Goal: Information Seeking & Learning: Learn about a topic

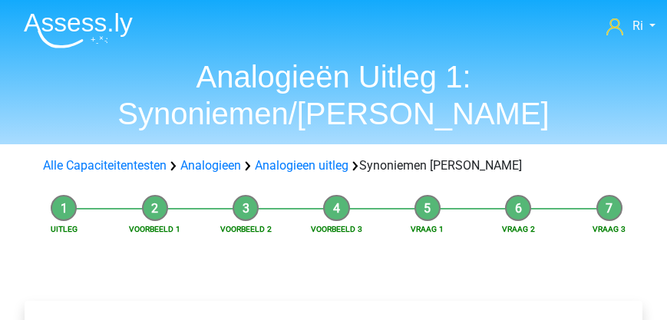
scroll to position [175, 0]
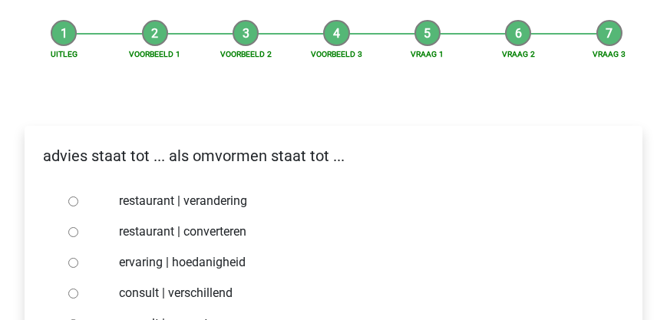
click at [73, 319] on input "consult | converteren" at bounding box center [73, 324] width 10 height 10
radio input "true"
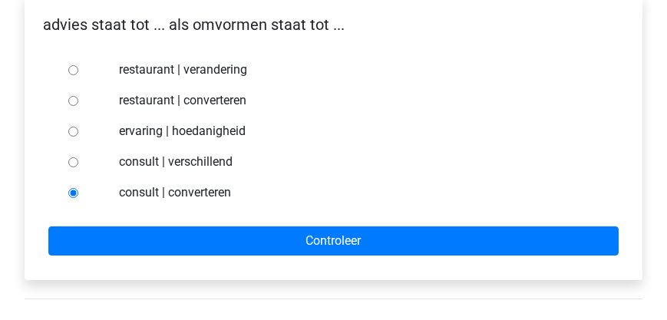
scroll to position [307, 0]
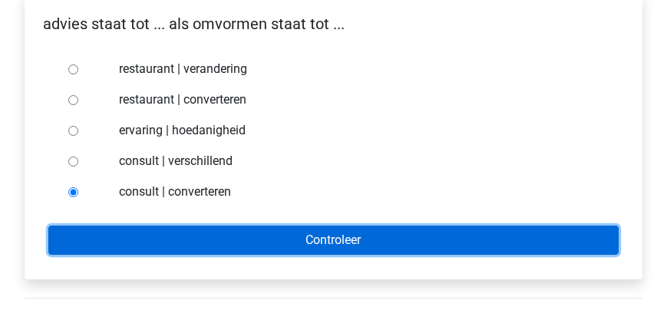
click at [345, 226] on input "Controleer" at bounding box center [333, 240] width 570 height 29
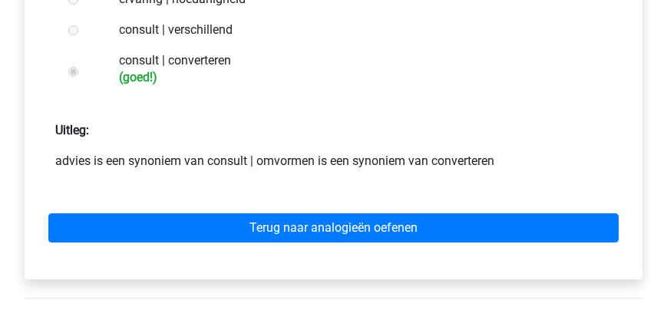
scroll to position [482, 0]
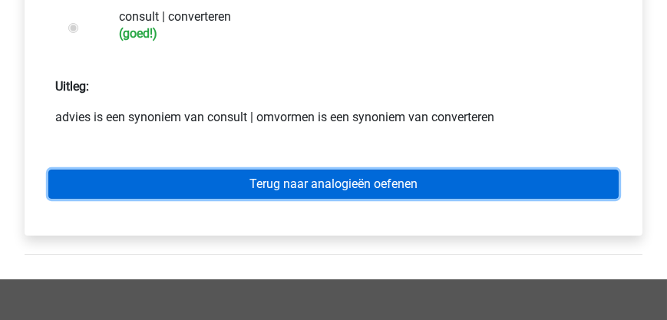
click at [320, 170] on link "Terug naar analogieën oefenen" at bounding box center [333, 184] width 570 height 29
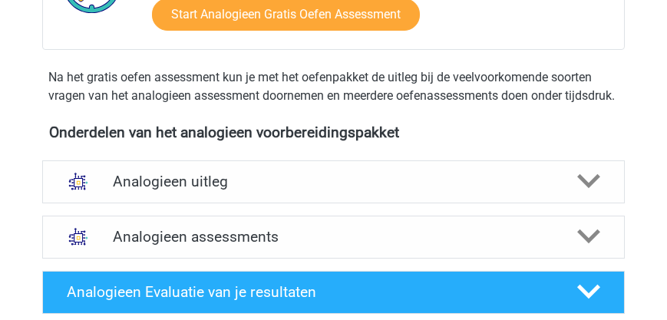
scroll to position [438, 0]
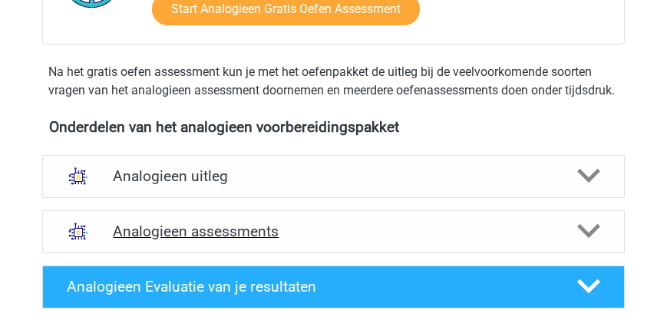
click at [234, 240] on h4 "Analogieen assessments" at bounding box center [333, 232] width 441 height 18
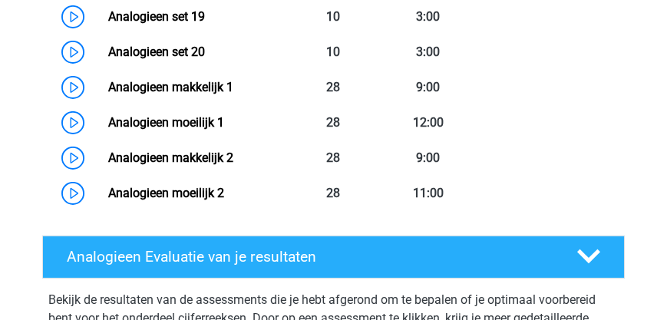
scroll to position [1447, 0]
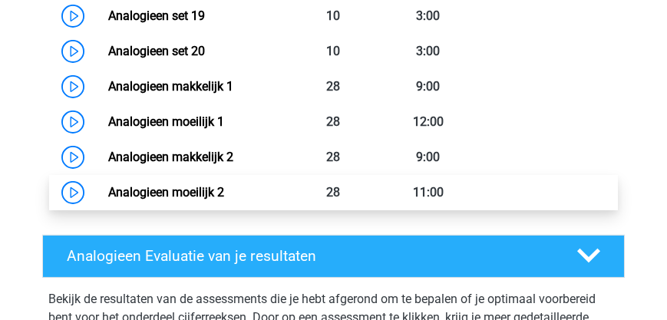
click at [174, 200] on link "Analogieen moeilijk 2" at bounding box center [166, 192] width 116 height 15
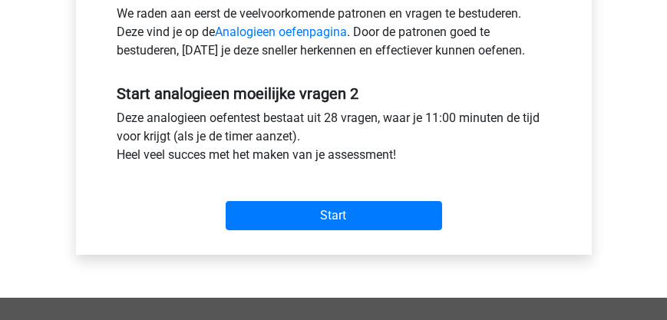
scroll to position [526, 0]
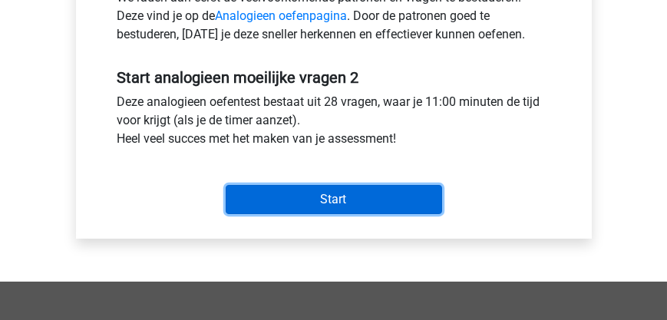
click at [297, 201] on input "Start" at bounding box center [334, 199] width 216 height 29
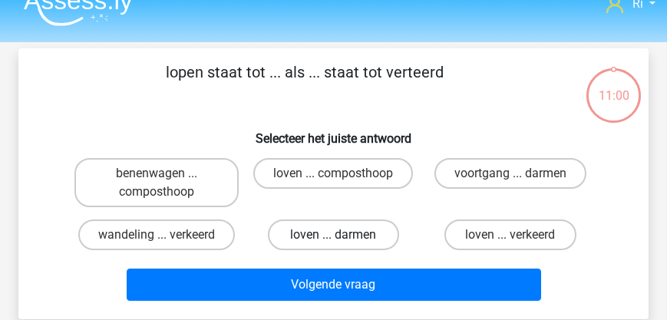
scroll to position [44, 0]
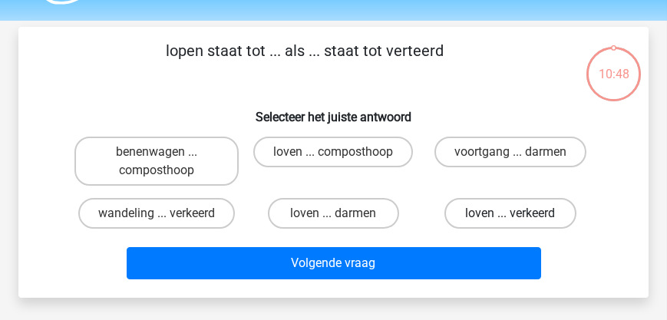
click at [461, 206] on label "loven ... verkeerd" at bounding box center [509, 213] width 131 height 31
click at [510, 213] on input "loven ... verkeerd" at bounding box center [515, 218] width 10 height 10
radio input "true"
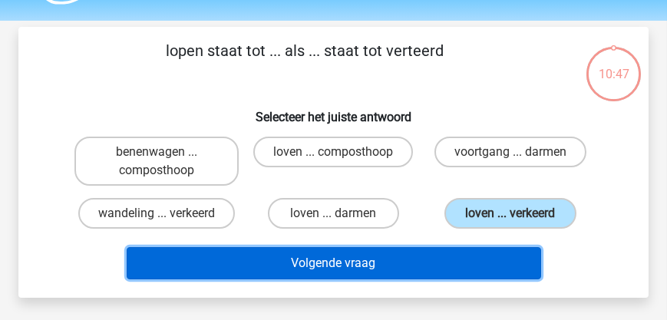
click at [403, 265] on button "Volgende vraag" at bounding box center [334, 263] width 415 height 32
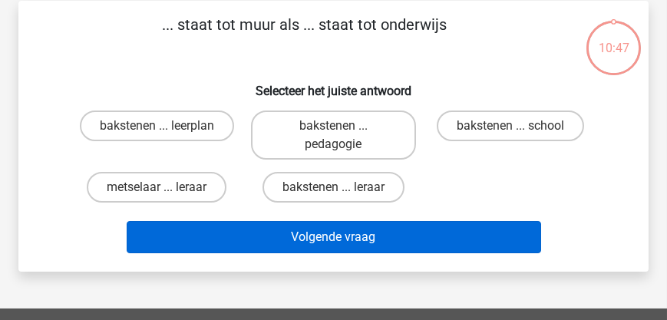
scroll to position [71, 0]
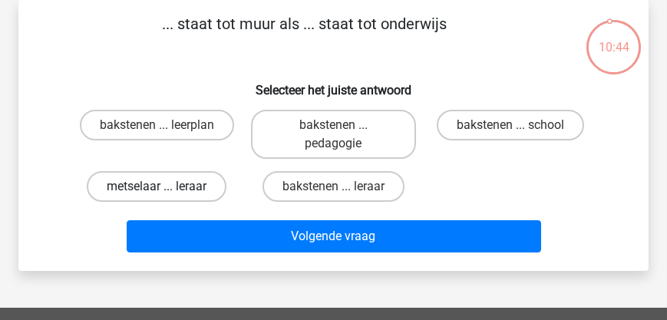
click at [180, 182] on label "metselaar ... leraar" at bounding box center [157, 186] width 140 height 31
click at [167, 187] on input "metselaar ... leraar" at bounding box center [162, 192] width 10 height 10
radio input "true"
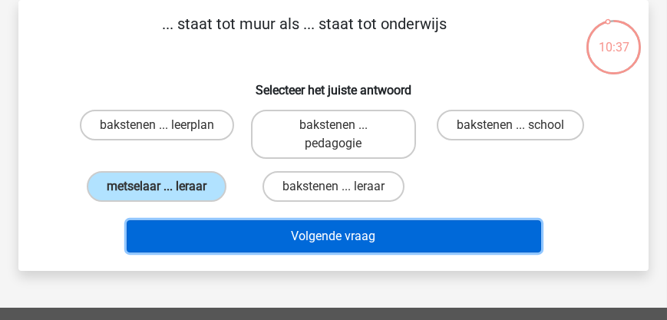
click at [331, 236] on button "Volgende vraag" at bounding box center [334, 236] width 415 height 32
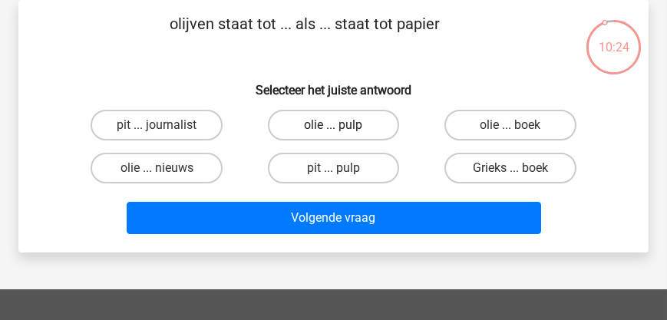
click at [332, 125] on label "olie ... pulp" at bounding box center [333, 125] width 131 height 31
click at [333, 125] on input "olie ... pulp" at bounding box center [338, 130] width 10 height 10
radio input "true"
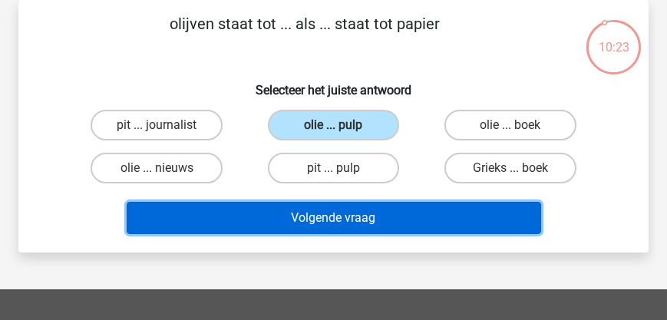
click at [368, 221] on button "Volgende vraag" at bounding box center [334, 218] width 415 height 32
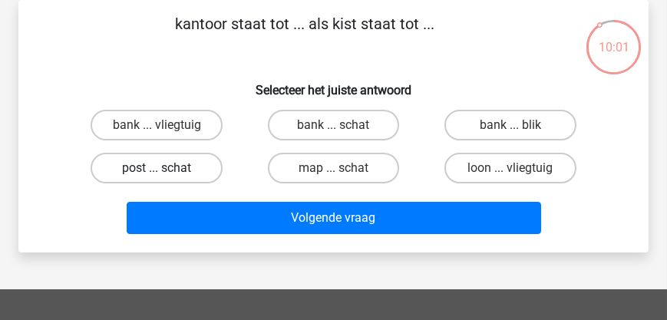
click at [171, 164] on label "post ... schat" at bounding box center [156, 168] width 131 height 31
click at [167, 168] on input "post ... schat" at bounding box center [162, 173] width 10 height 10
radio input "true"
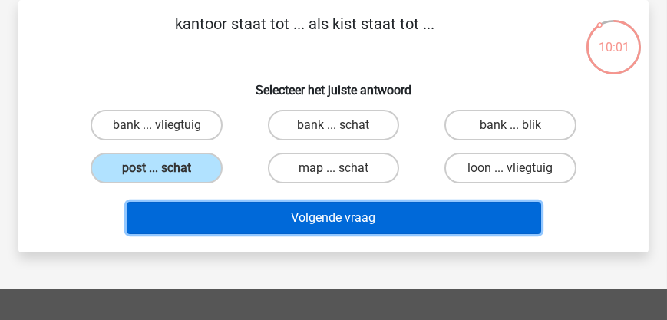
click at [312, 219] on button "Volgende vraag" at bounding box center [334, 218] width 415 height 32
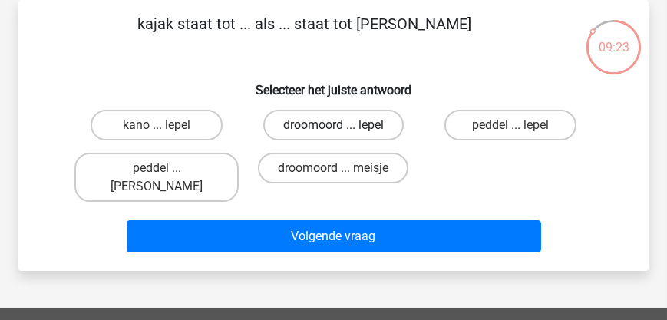
click at [329, 122] on label "droomoord ... lepel" at bounding box center [333, 125] width 140 height 31
click at [333, 125] on input "droomoord ... lepel" at bounding box center [338, 130] width 10 height 10
radio input "true"
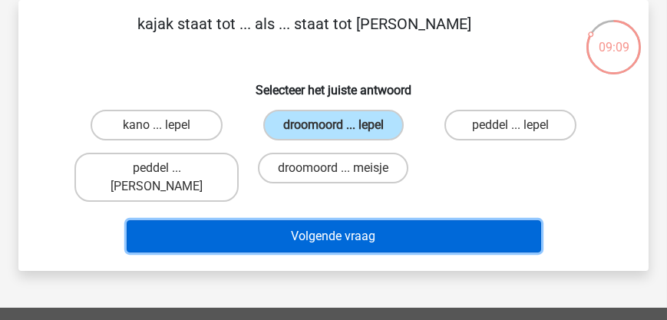
click at [355, 223] on button "Volgende vraag" at bounding box center [334, 236] width 415 height 32
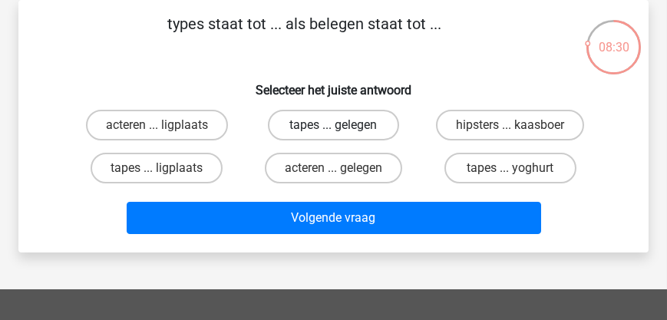
click at [364, 127] on label "tapes ... gelegen" at bounding box center [333, 125] width 131 height 31
click at [343, 127] on input "tapes ... gelegen" at bounding box center [338, 130] width 10 height 10
radio input "true"
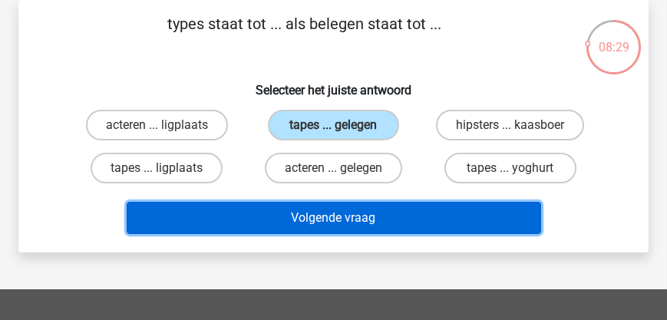
click at [350, 222] on button "Volgende vraag" at bounding box center [334, 218] width 415 height 32
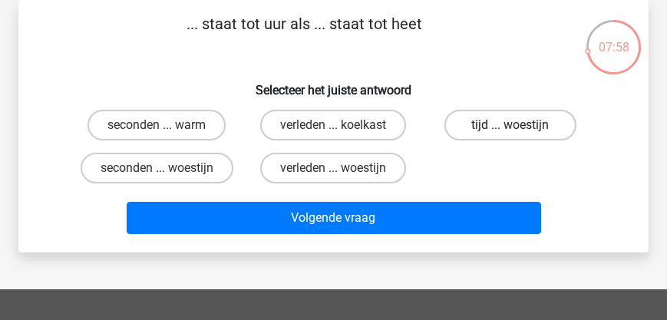
click at [493, 129] on label "tijd ... woestijn" at bounding box center [509, 125] width 131 height 31
click at [510, 129] on input "tijd ... woestijn" at bounding box center [515, 130] width 10 height 10
radio input "true"
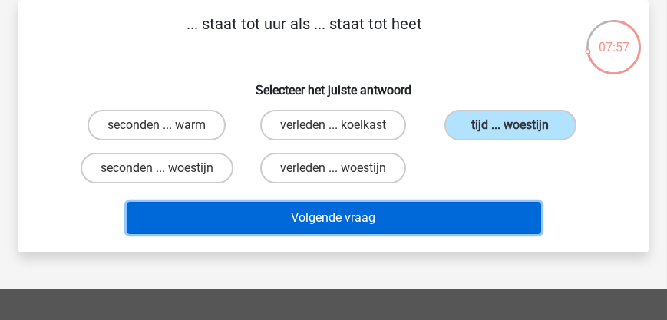
click at [350, 225] on button "Volgende vraag" at bounding box center [334, 218] width 415 height 32
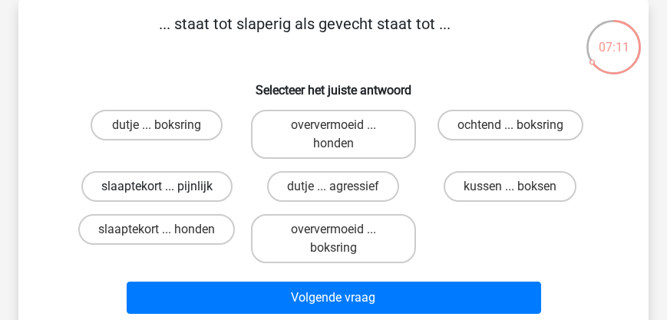
click at [170, 183] on label "slaaptekort ... pijnlijk" at bounding box center [156, 186] width 151 height 31
click at [167, 187] on input "slaaptekort ... pijnlijk" at bounding box center [162, 192] width 10 height 10
radio input "true"
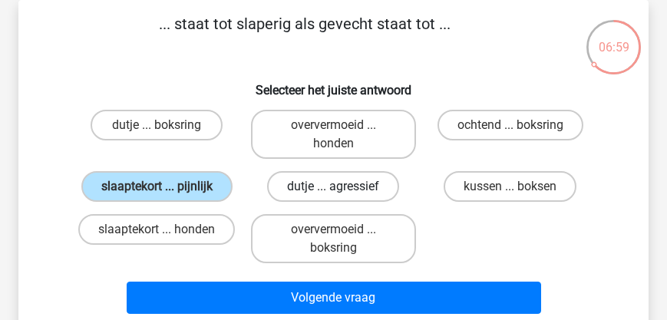
click at [312, 184] on label "dutje ... agressief" at bounding box center [333, 186] width 132 height 31
click at [333, 187] on input "dutje ... agressief" at bounding box center [338, 192] width 10 height 10
radio input "true"
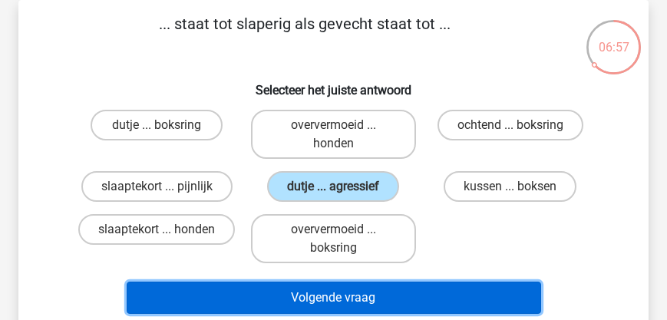
click at [346, 305] on button "Volgende vraag" at bounding box center [334, 298] width 415 height 32
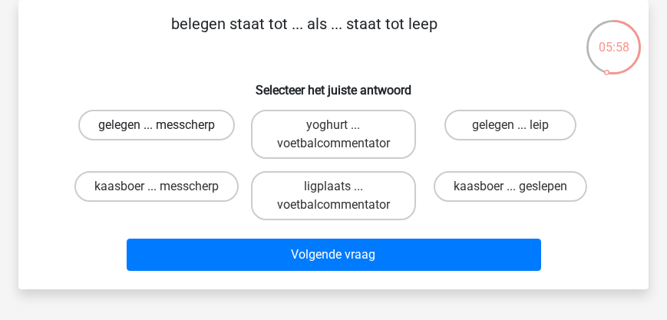
click at [180, 127] on label "gelegen ... messcherp" at bounding box center [156, 125] width 157 height 31
click at [167, 127] on input "gelegen ... messcherp" at bounding box center [162, 130] width 10 height 10
radio input "true"
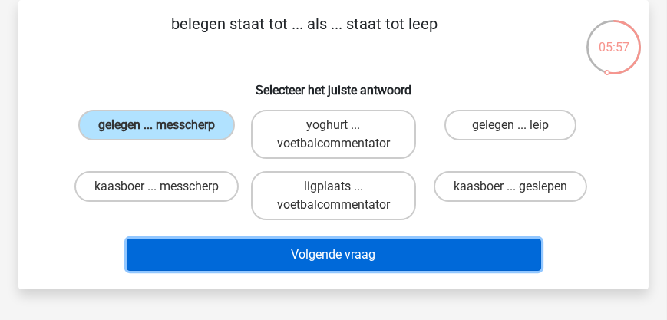
click at [320, 253] on button "Volgende vraag" at bounding box center [334, 255] width 415 height 32
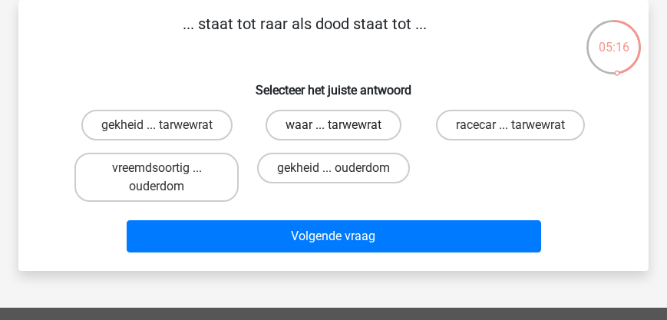
click at [345, 124] on label "waar ... tarwewrat" at bounding box center [334, 125] width 136 height 31
click at [343, 125] on input "waar ... tarwewrat" at bounding box center [338, 130] width 10 height 10
radio input "true"
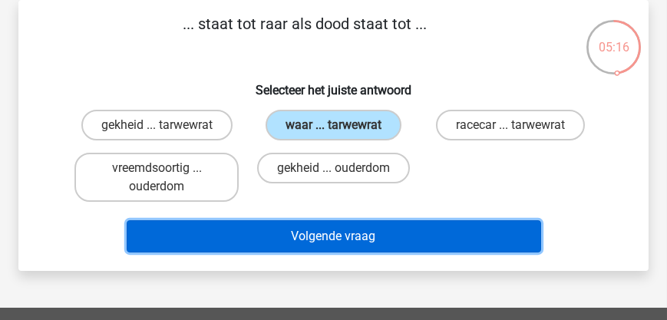
click at [346, 234] on button "Volgende vraag" at bounding box center [334, 236] width 415 height 32
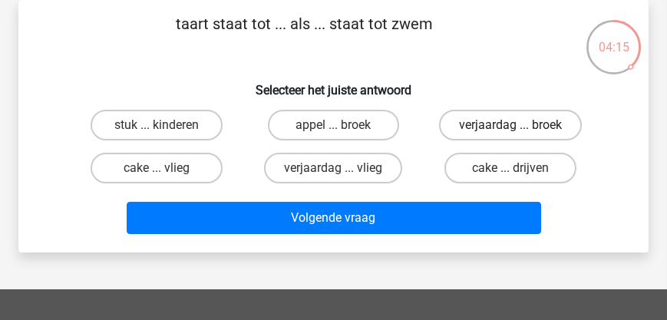
click at [502, 124] on label "verjaardag ... broek" at bounding box center [510, 125] width 143 height 31
click at [510, 125] on input "verjaardag ... broek" at bounding box center [515, 130] width 10 height 10
radio input "true"
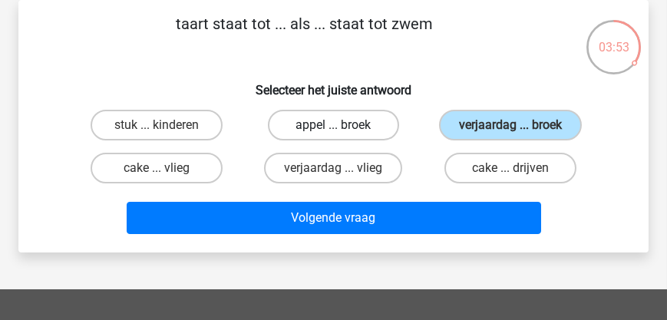
click at [332, 123] on label "appel ... broek" at bounding box center [333, 125] width 131 height 31
click at [333, 125] on input "appel ... broek" at bounding box center [338, 130] width 10 height 10
radio input "true"
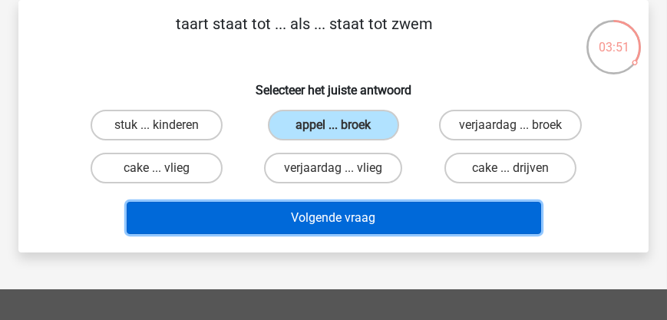
click at [342, 223] on button "Volgende vraag" at bounding box center [334, 218] width 415 height 32
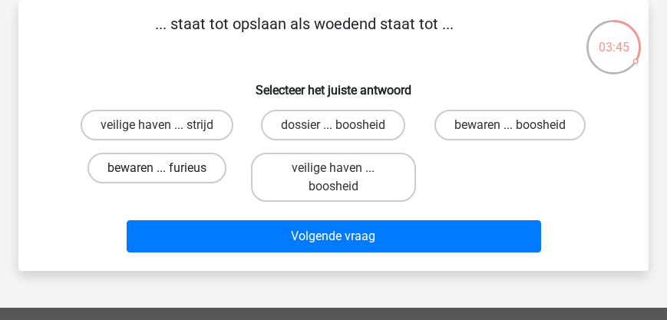
click at [146, 170] on label "bewaren ... furieus" at bounding box center [157, 168] width 139 height 31
click at [157, 170] on input "bewaren ... furieus" at bounding box center [162, 173] width 10 height 10
radio input "true"
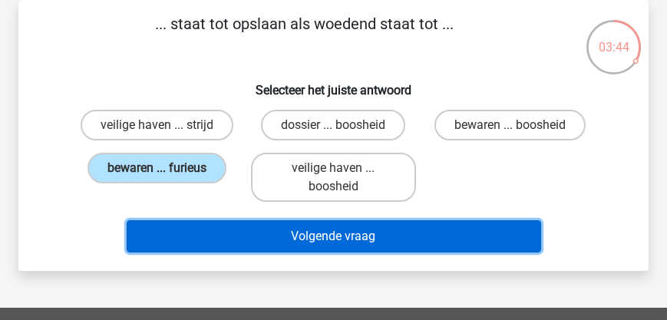
click at [299, 238] on button "Volgende vraag" at bounding box center [334, 236] width 415 height 32
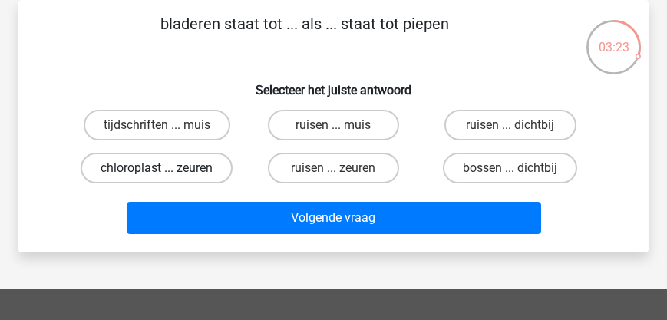
click at [144, 168] on label "chloroplast ... zeuren" at bounding box center [157, 168] width 152 height 31
click at [157, 168] on input "chloroplast ... zeuren" at bounding box center [162, 173] width 10 height 10
radio input "true"
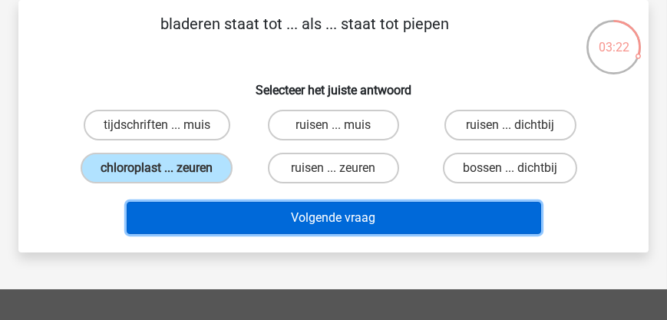
click at [285, 230] on button "Volgende vraag" at bounding box center [334, 218] width 415 height 32
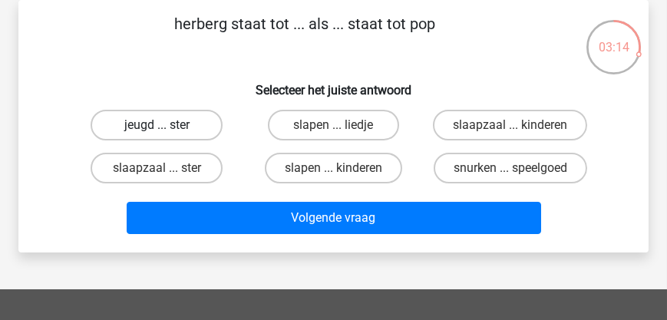
click at [153, 127] on label "jeugd ... ster" at bounding box center [156, 125] width 131 height 31
click at [157, 127] on input "jeugd ... ster" at bounding box center [162, 130] width 10 height 10
radio input "true"
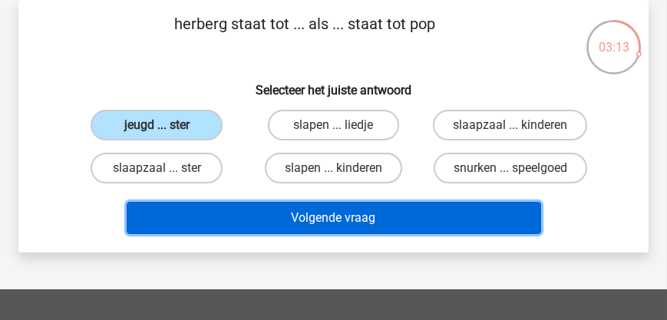
click at [319, 225] on button "Volgende vraag" at bounding box center [334, 218] width 415 height 32
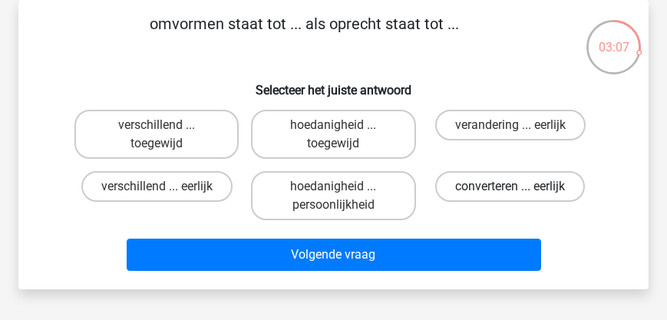
click at [499, 186] on label "converteren ... eerlijk" at bounding box center [510, 186] width 150 height 31
click at [510, 187] on input "converteren ... eerlijk" at bounding box center [515, 192] width 10 height 10
radio input "true"
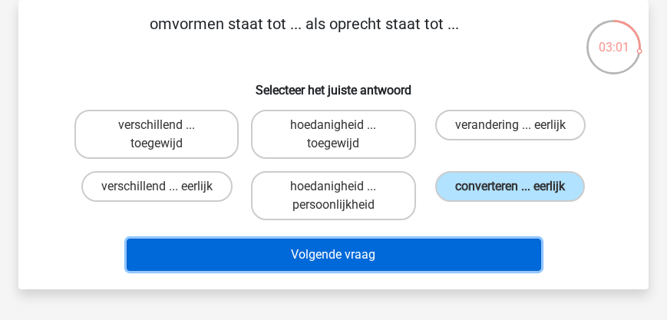
click at [338, 250] on button "Volgende vraag" at bounding box center [334, 255] width 415 height 32
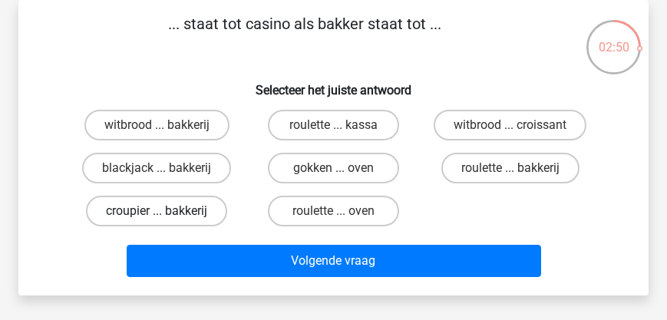
click at [180, 213] on label "croupier ... bakkerij" at bounding box center [156, 211] width 141 height 31
click at [167, 213] on input "croupier ... bakkerij" at bounding box center [162, 216] width 10 height 10
radio input "true"
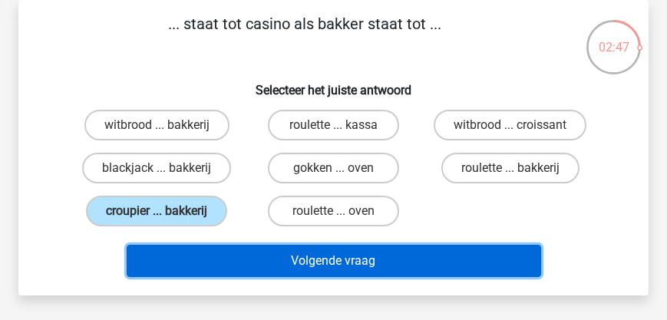
click at [332, 267] on button "Volgende vraag" at bounding box center [334, 261] width 415 height 32
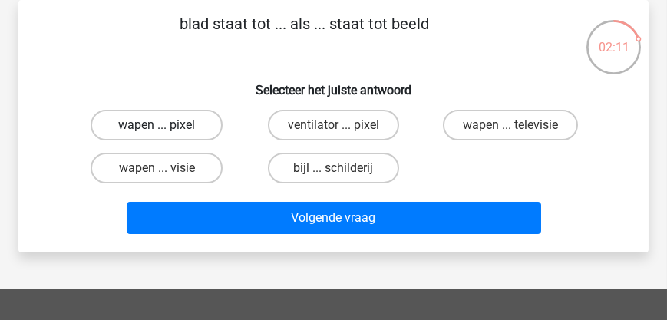
click at [172, 128] on label "wapen ... pixel" at bounding box center [156, 125] width 131 height 31
click at [167, 128] on input "wapen ... pixel" at bounding box center [162, 130] width 10 height 10
radio input "true"
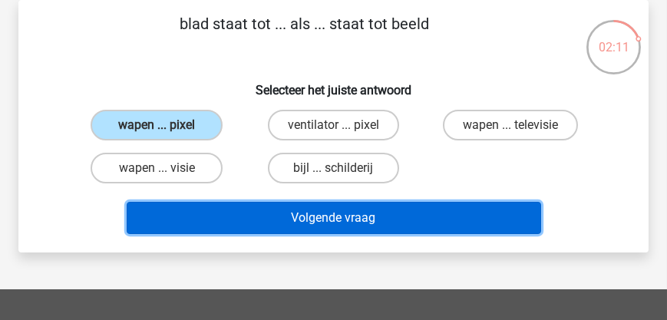
click at [254, 223] on button "Volgende vraag" at bounding box center [334, 218] width 415 height 32
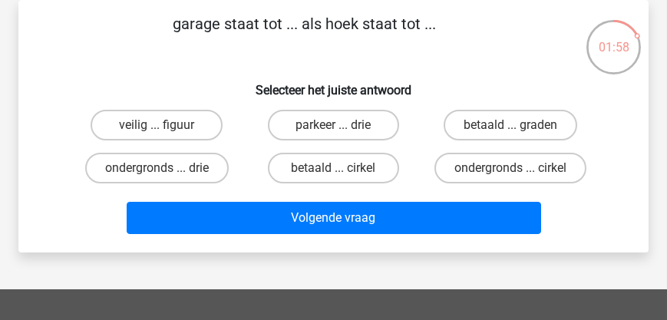
click at [335, 127] on input "parkeer ... drie" at bounding box center [338, 130] width 10 height 10
radio input "true"
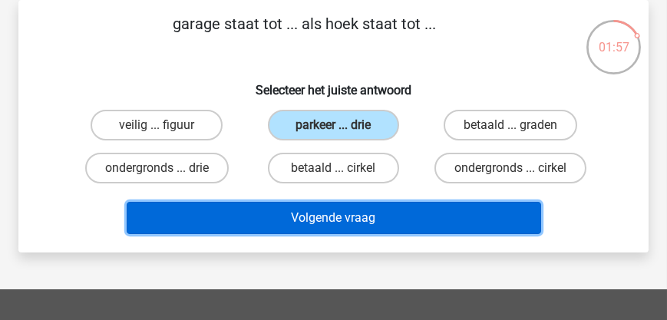
click at [348, 213] on button "Volgende vraag" at bounding box center [334, 218] width 415 height 32
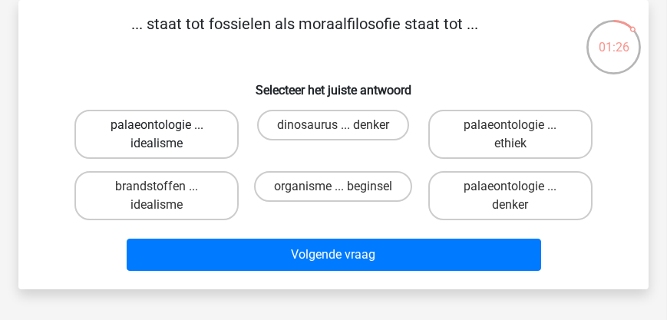
click at [150, 126] on label "palaeontologie ... idealisme" at bounding box center [156, 134] width 164 height 49
click at [157, 126] on input "palaeontologie ... idealisme" at bounding box center [162, 130] width 10 height 10
radio input "true"
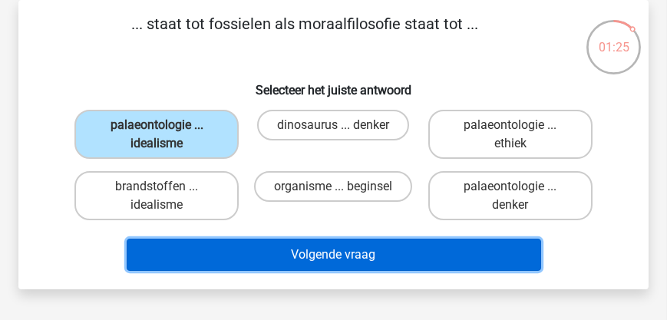
click at [309, 262] on button "Volgende vraag" at bounding box center [334, 255] width 415 height 32
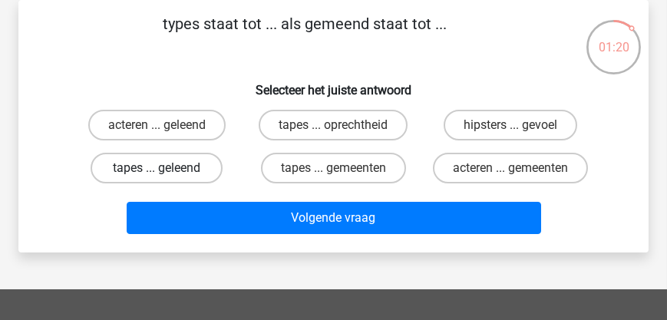
click at [148, 164] on label "tapes ... geleend" at bounding box center [156, 168] width 131 height 31
click at [157, 168] on input "tapes ... geleend" at bounding box center [162, 173] width 10 height 10
radio input "true"
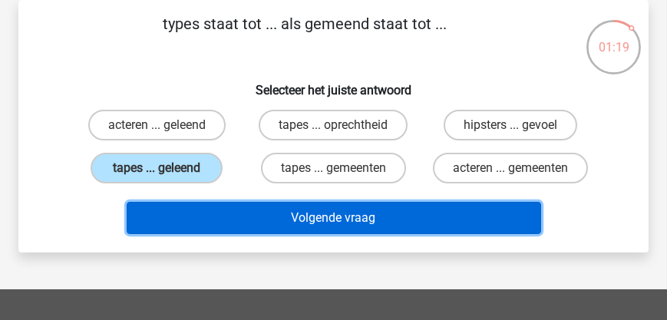
click at [276, 228] on button "Volgende vraag" at bounding box center [334, 218] width 415 height 32
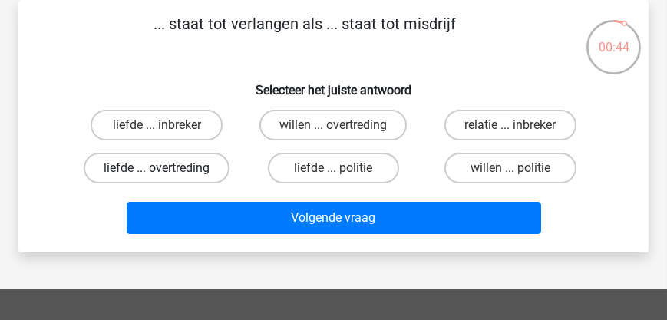
click at [166, 167] on label "liefde ... overtreding" at bounding box center [157, 168] width 146 height 31
click at [166, 168] on input "liefde ... overtreding" at bounding box center [162, 173] width 10 height 10
radio input "true"
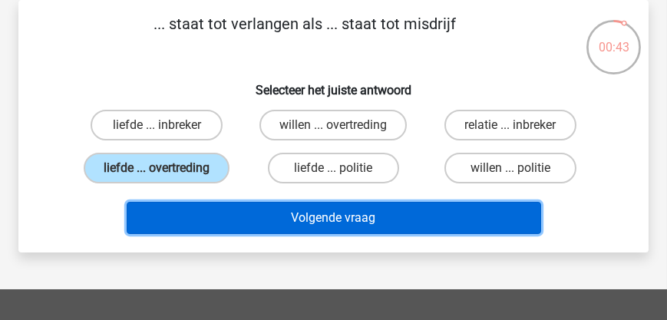
click at [250, 213] on button "Volgende vraag" at bounding box center [334, 218] width 415 height 32
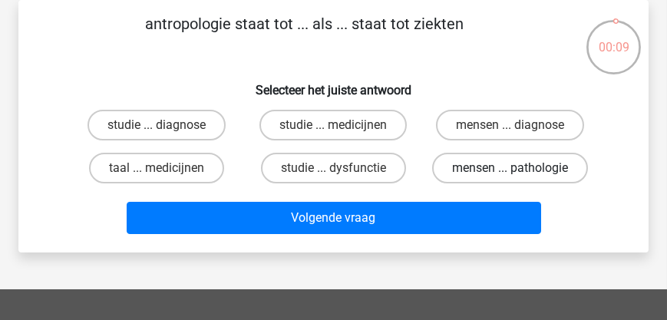
click at [488, 167] on label "mensen ... pathologie" at bounding box center [510, 168] width 156 height 31
click at [510, 168] on input "mensen ... pathologie" at bounding box center [515, 173] width 10 height 10
radio input "true"
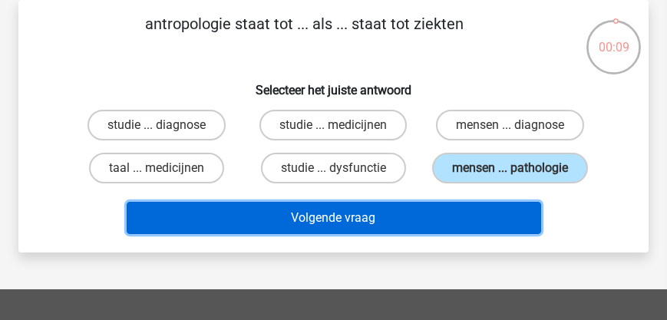
click at [386, 216] on button "Volgende vraag" at bounding box center [334, 218] width 415 height 32
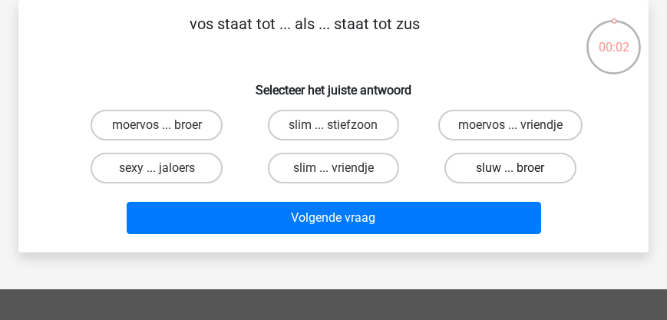
click at [508, 172] on label "sluw ... broer" at bounding box center [509, 168] width 131 height 31
click at [510, 172] on input "sluw ... broer" at bounding box center [515, 173] width 10 height 10
radio input "true"
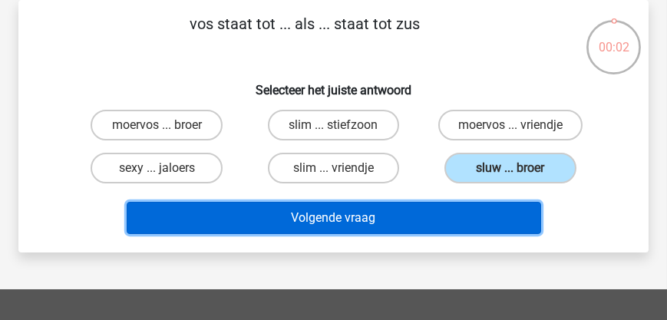
click at [418, 230] on button "Volgende vraag" at bounding box center [334, 218] width 415 height 32
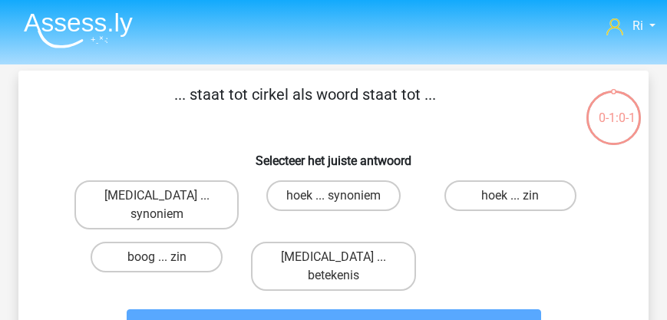
scroll to position [71, 0]
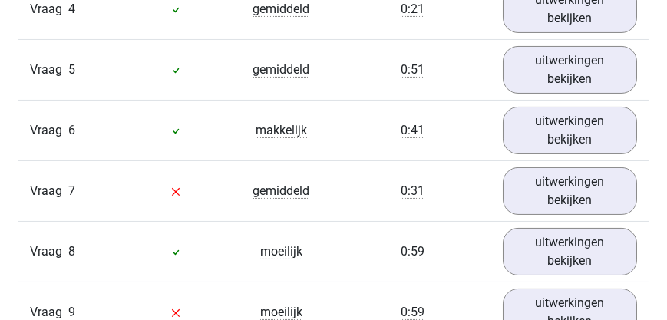
scroll to position [1272, 0]
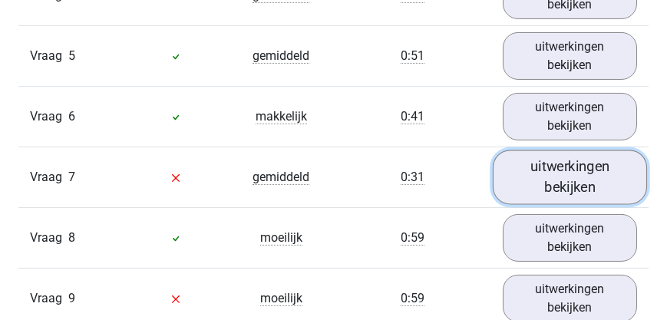
click at [557, 173] on link "uitwerkingen bekijken" at bounding box center [570, 177] width 155 height 55
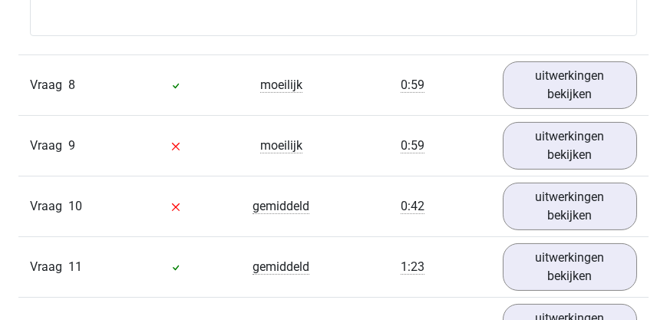
scroll to position [1754, 0]
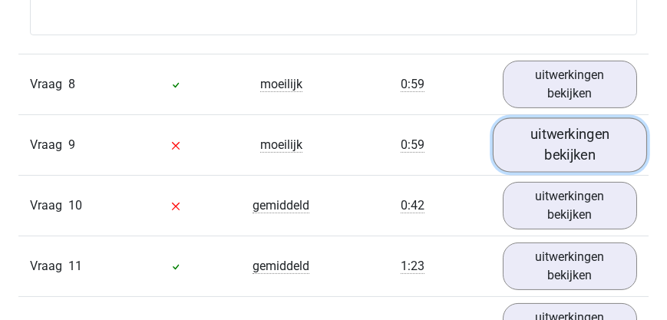
click at [560, 138] on link "uitwerkingen bekijken" at bounding box center [570, 145] width 155 height 55
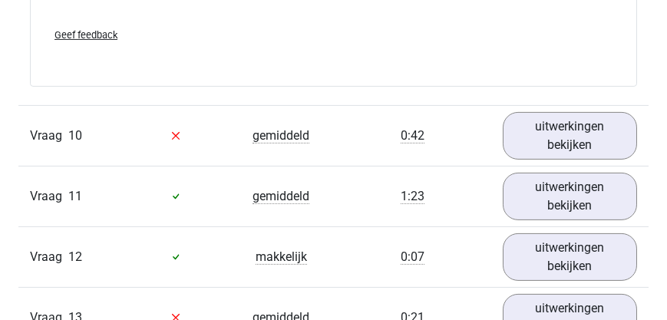
scroll to position [2193, 0]
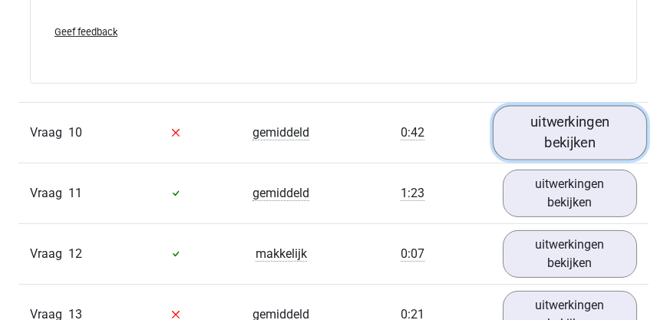
click at [593, 130] on link "uitwerkingen bekijken" at bounding box center [570, 132] width 155 height 55
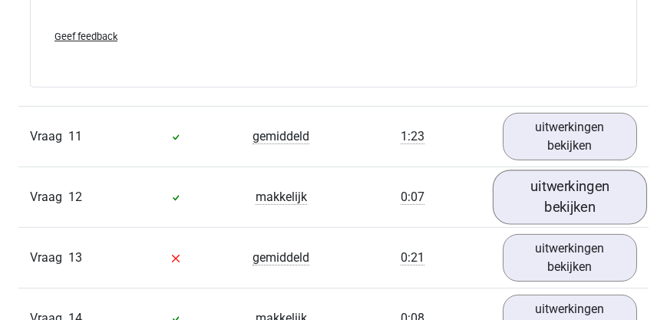
scroll to position [2631, 0]
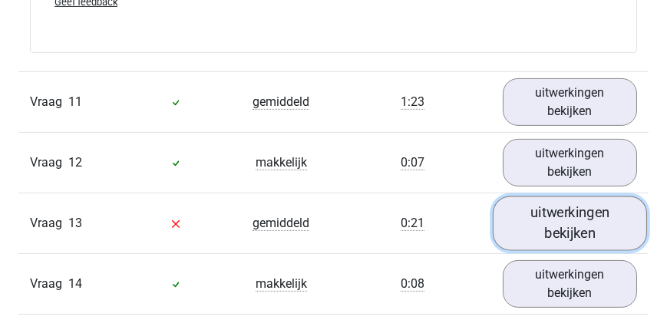
click at [577, 220] on link "uitwerkingen bekijken" at bounding box center [570, 223] width 155 height 55
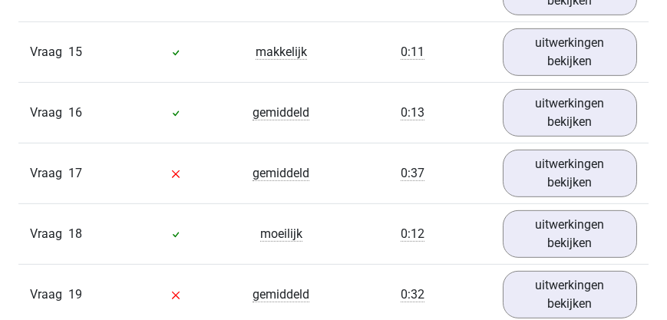
scroll to position [3333, 0]
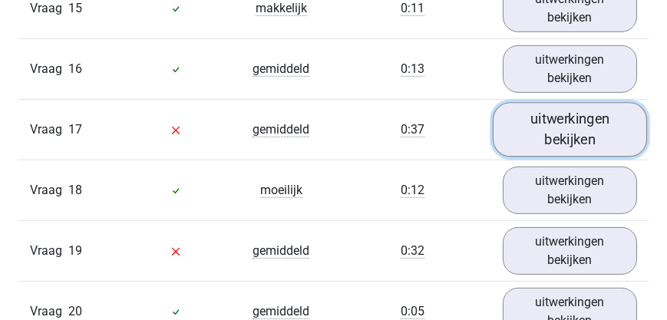
click at [586, 132] on link "uitwerkingen bekijken" at bounding box center [570, 129] width 155 height 55
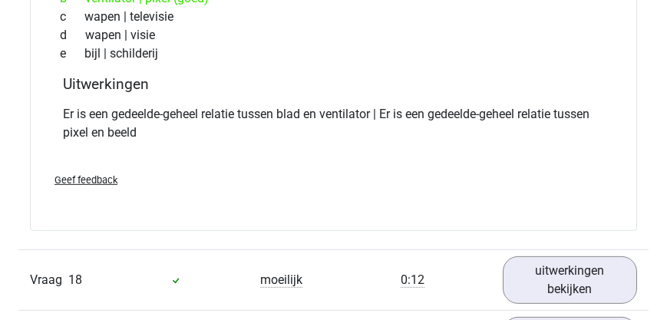
scroll to position [3728, 0]
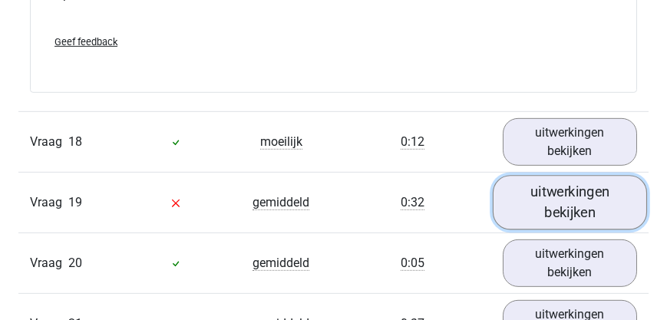
click at [557, 195] on link "uitwerkingen bekijken" at bounding box center [570, 203] width 155 height 55
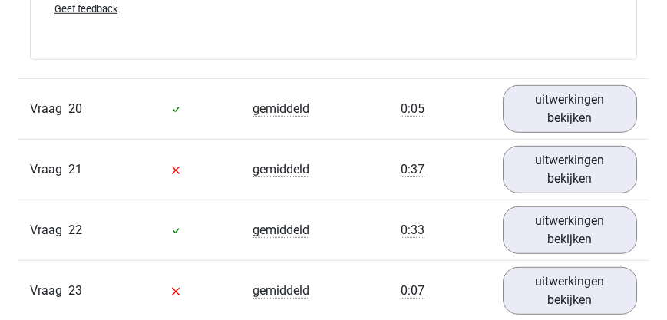
scroll to position [4254, 0]
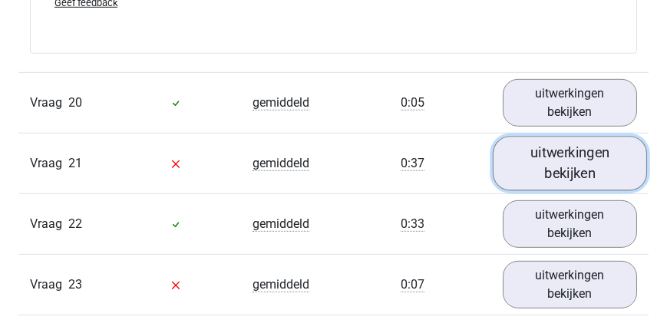
click at [572, 166] on link "uitwerkingen bekijken" at bounding box center [570, 164] width 155 height 55
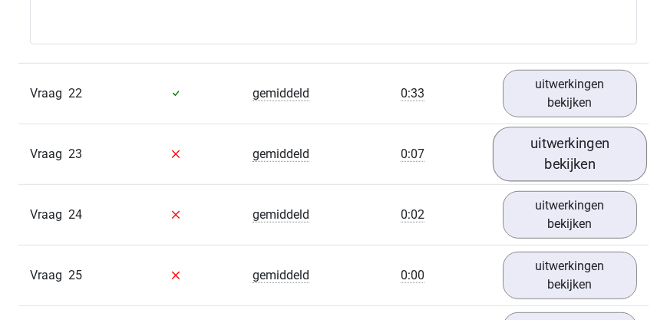
scroll to position [4737, 0]
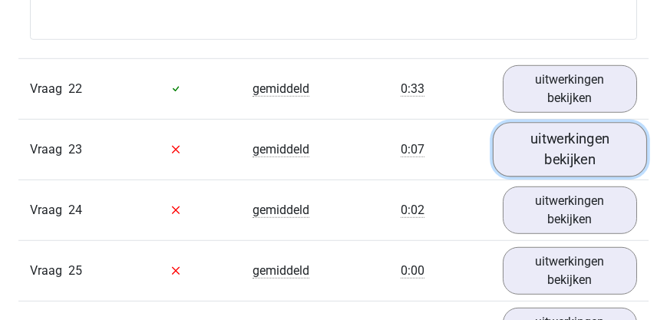
click at [582, 140] on link "uitwerkingen bekijken" at bounding box center [570, 149] width 155 height 55
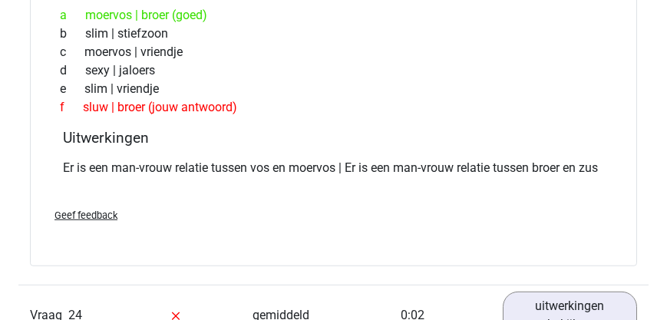
scroll to position [4868, 0]
